Goal: Navigation & Orientation: Find specific page/section

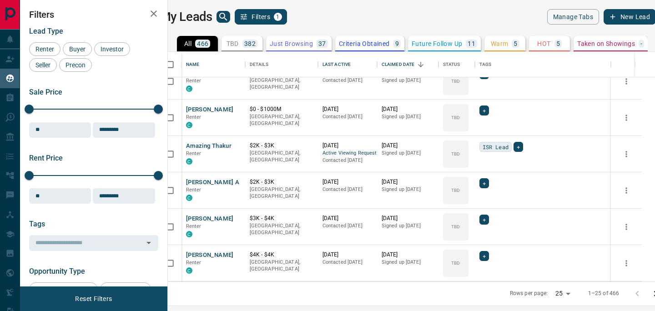
scroll to position [705, 0]
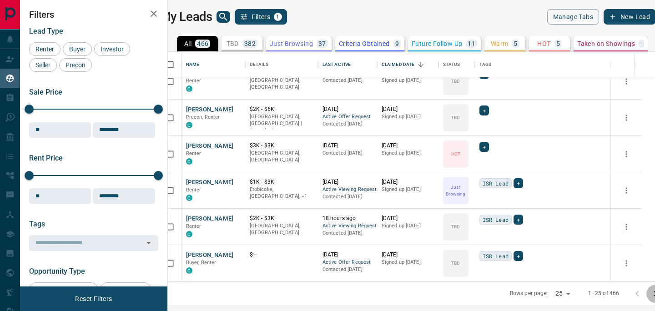
click at [654, 296] on icon "Go to next page" at bounding box center [655, 293] width 3 height 5
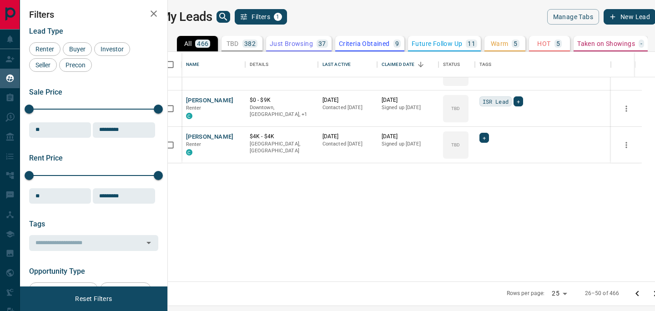
scroll to position [0, 0]
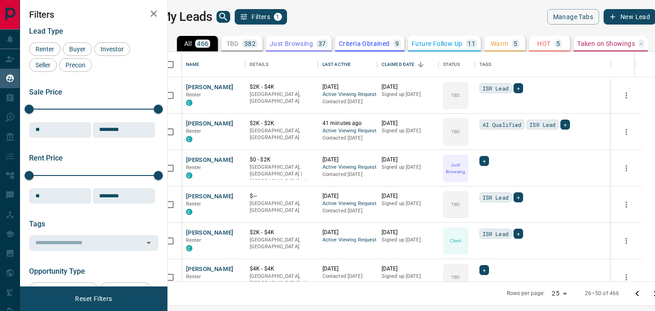
click at [156, 6] on button "button" at bounding box center [154, 14] width 18 height 18
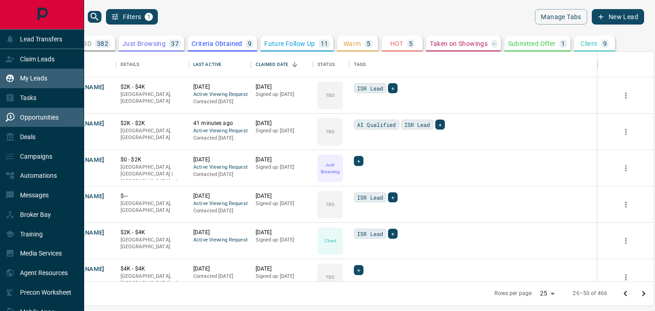
scroll to position [230, 624]
click at [20, 114] on p "Opportunities" at bounding box center [39, 117] width 39 height 7
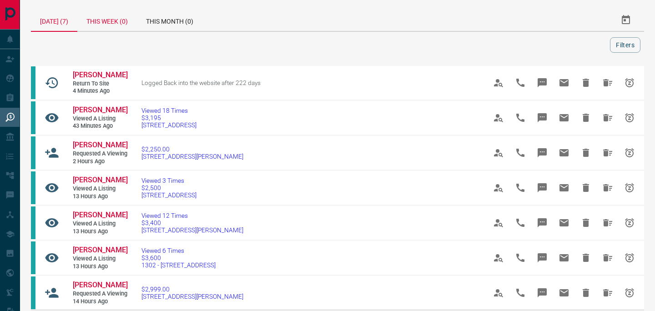
click at [122, 24] on div "This Week (0)" at bounding box center [107, 20] width 60 height 22
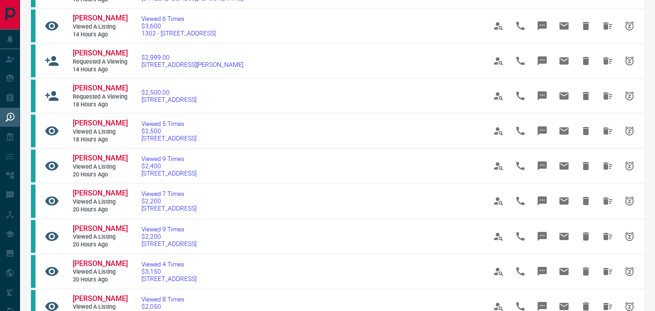
scroll to position [235, 0]
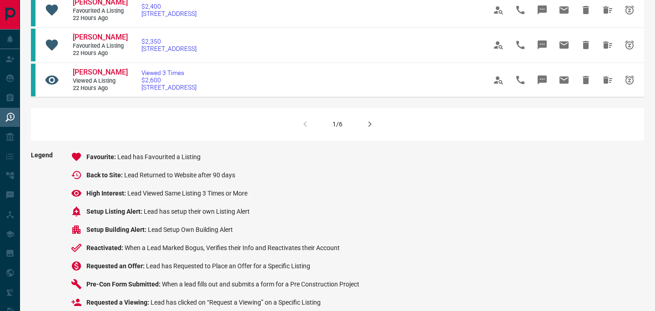
click at [368, 127] on icon "button" at bounding box center [369, 123] width 3 height 5
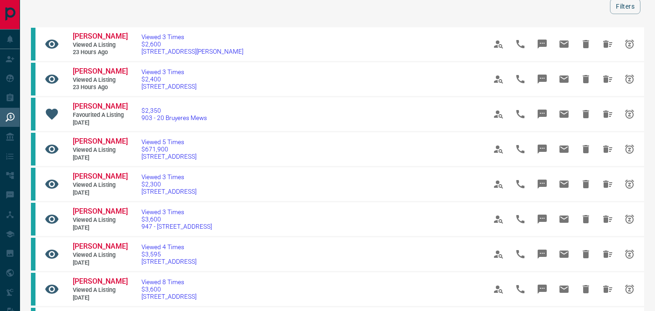
scroll to position [28, 0]
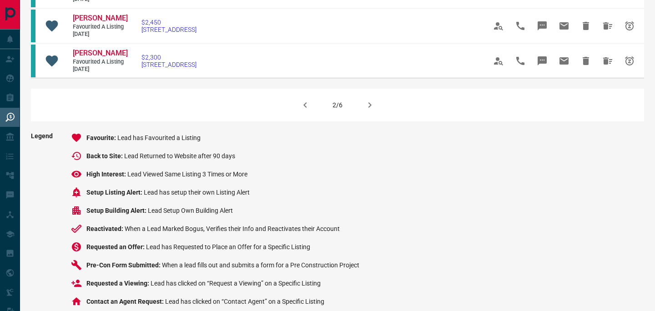
click at [364, 111] on icon "button" at bounding box center [369, 105] width 11 height 11
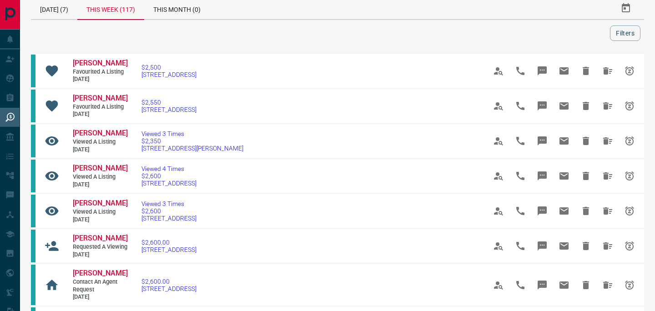
scroll to position [0, 0]
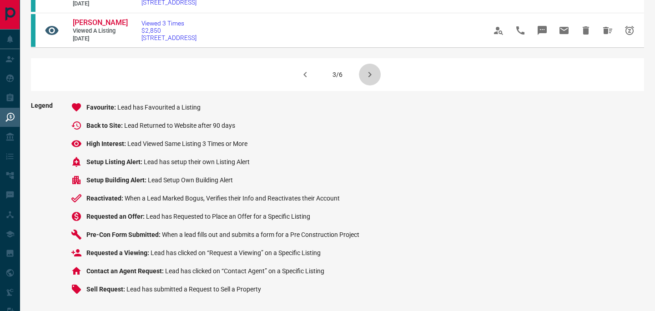
click at [371, 80] on icon "button" at bounding box center [369, 74] width 11 height 11
click at [361, 86] on button "button" at bounding box center [370, 75] width 22 height 22
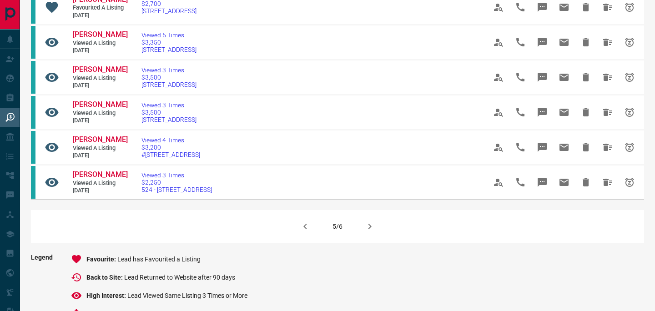
scroll to position [567, 0]
click at [310, 232] on icon "button" at bounding box center [305, 226] width 11 height 11
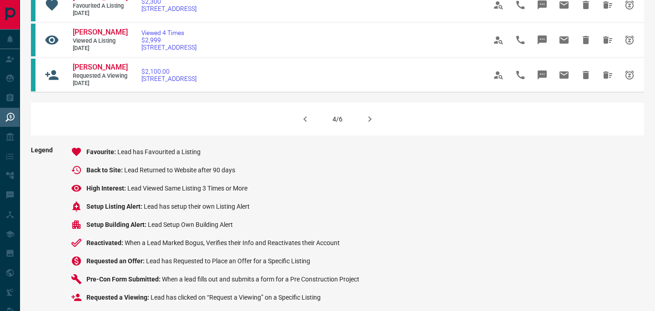
scroll to position [673, 0]
click at [377, 131] on button "button" at bounding box center [370, 120] width 22 height 22
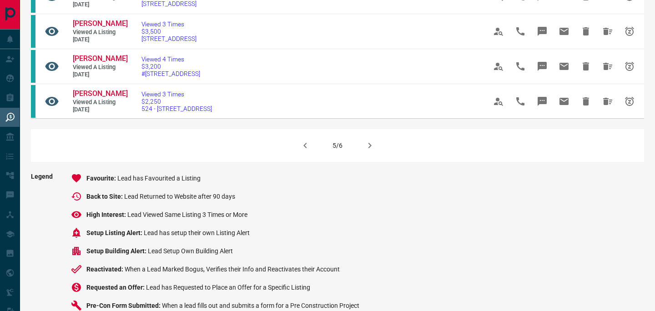
scroll to position [728, 0]
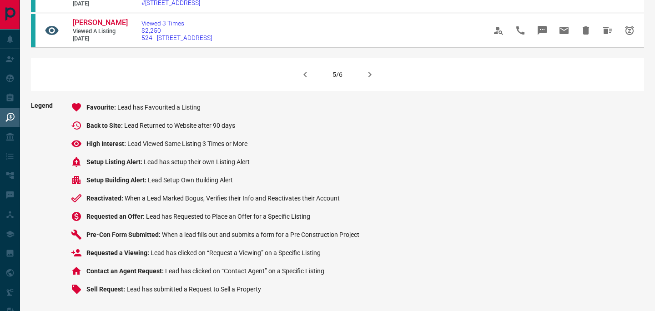
click at [368, 75] on icon "button" at bounding box center [369, 74] width 11 height 11
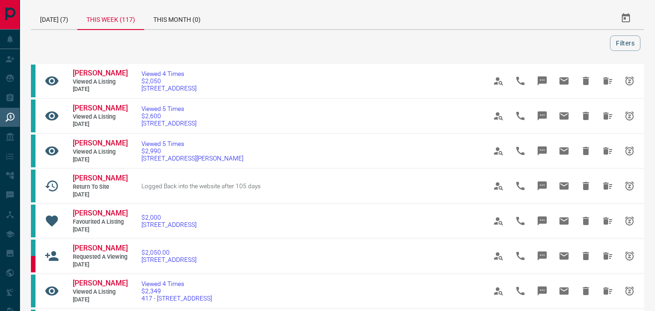
scroll to position [0, 0]
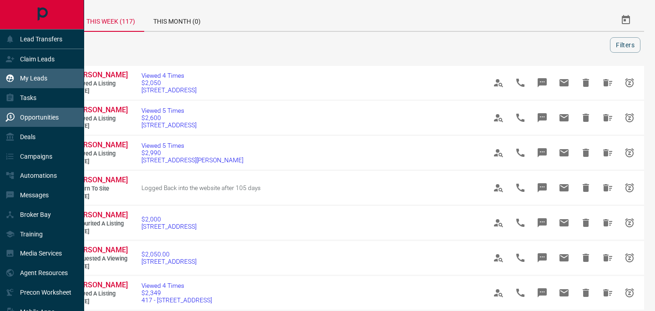
click at [22, 71] on div "My Leads" at bounding box center [26, 78] width 42 height 15
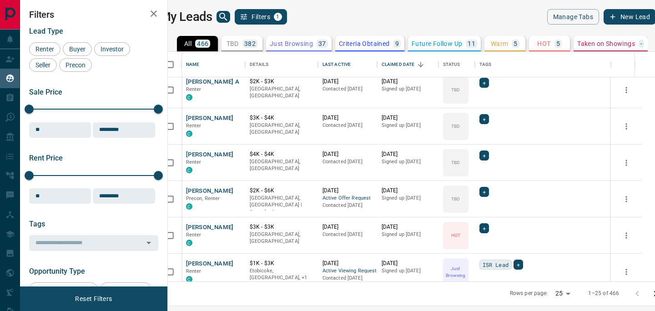
scroll to position [626, 0]
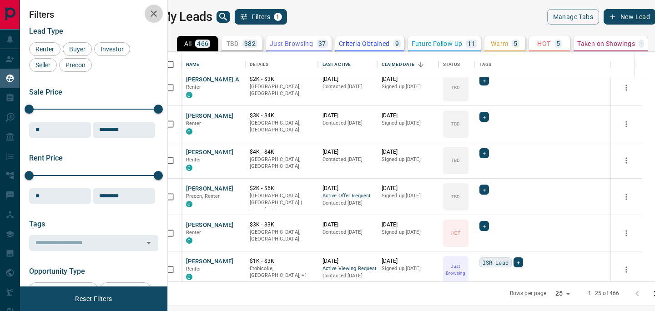
click at [151, 10] on icon "button" at bounding box center [153, 13] width 11 height 11
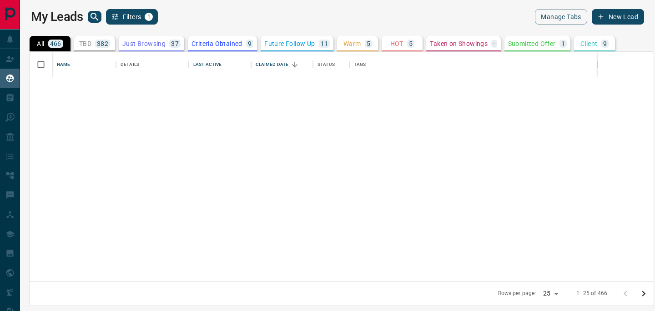
scroll to position [0, 0]
